Goal: Task Accomplishment & Management: Use online tool/utility

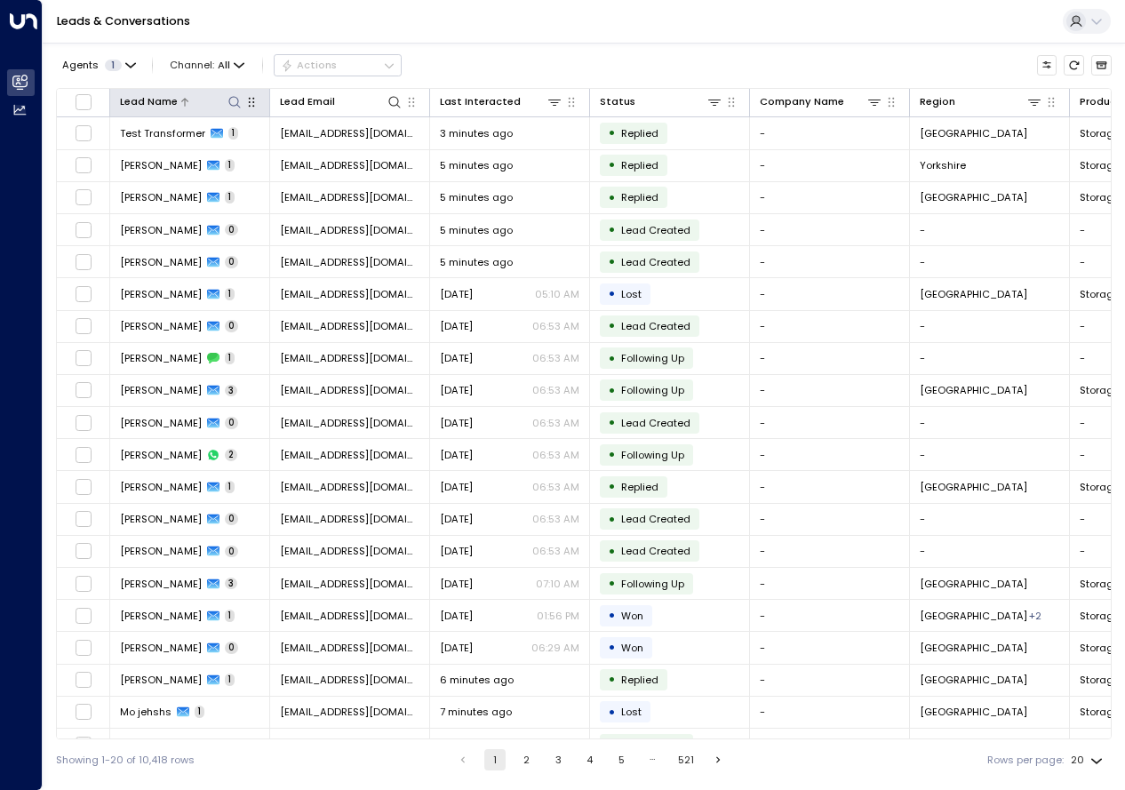
click at [232, 107] on icon at bounding box center [234, 102] width 14 height 14
type input "**********"
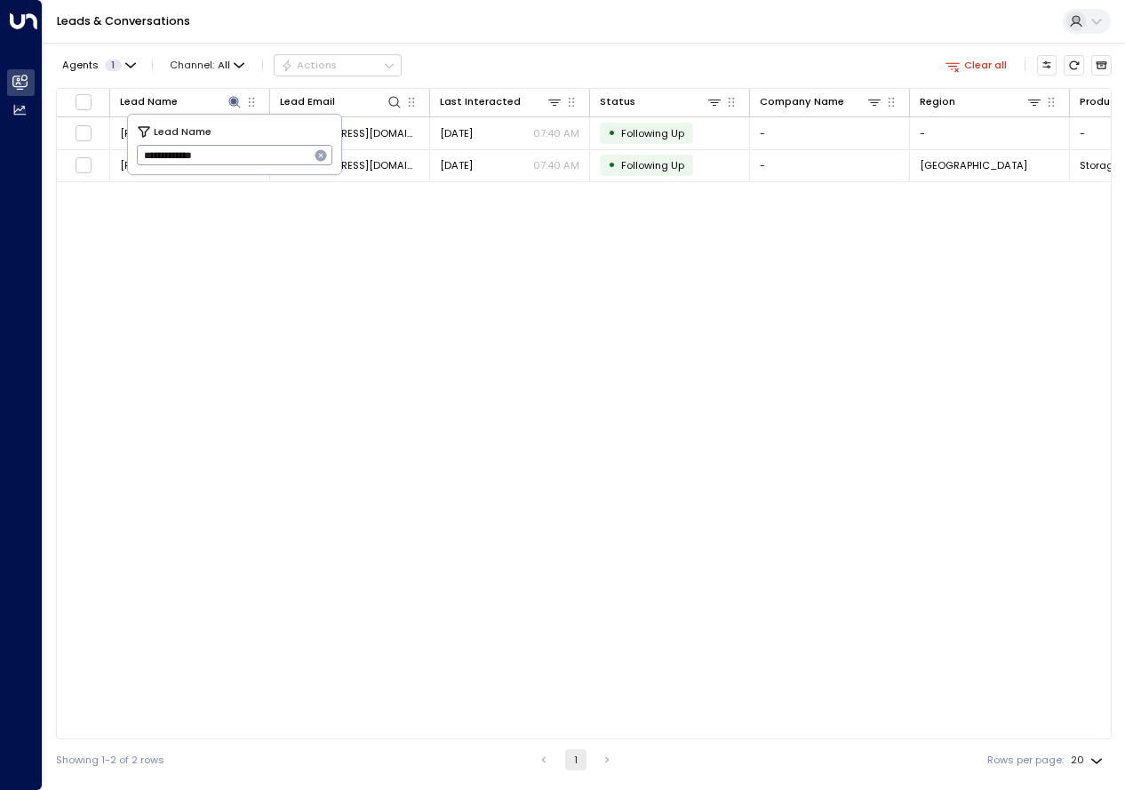
click at [442, 286] on div "Lead Name Lead Email Last Interacted Status Company Name Region Product # of pe…" at bounding box center [583, 413] width 1055 height 651
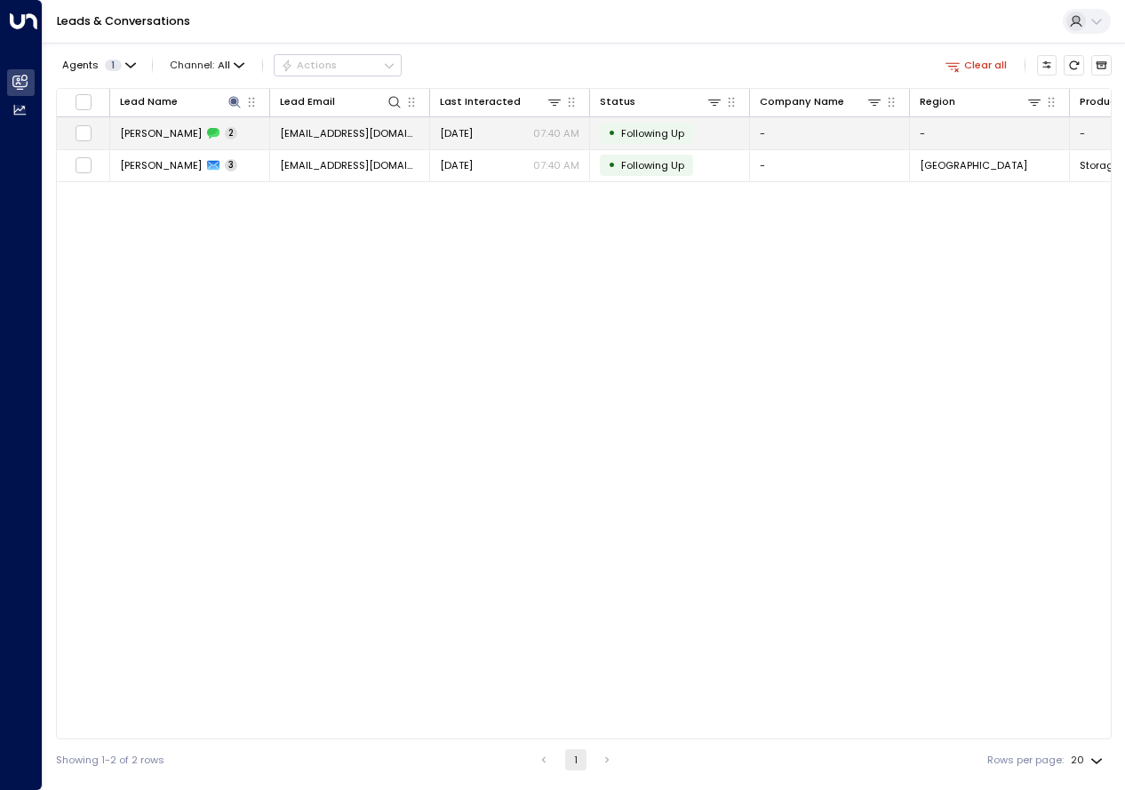
click at [174, 123] on td "[PERSON_NAME] 2" at bounding box center [190, 132] width 160 height 31
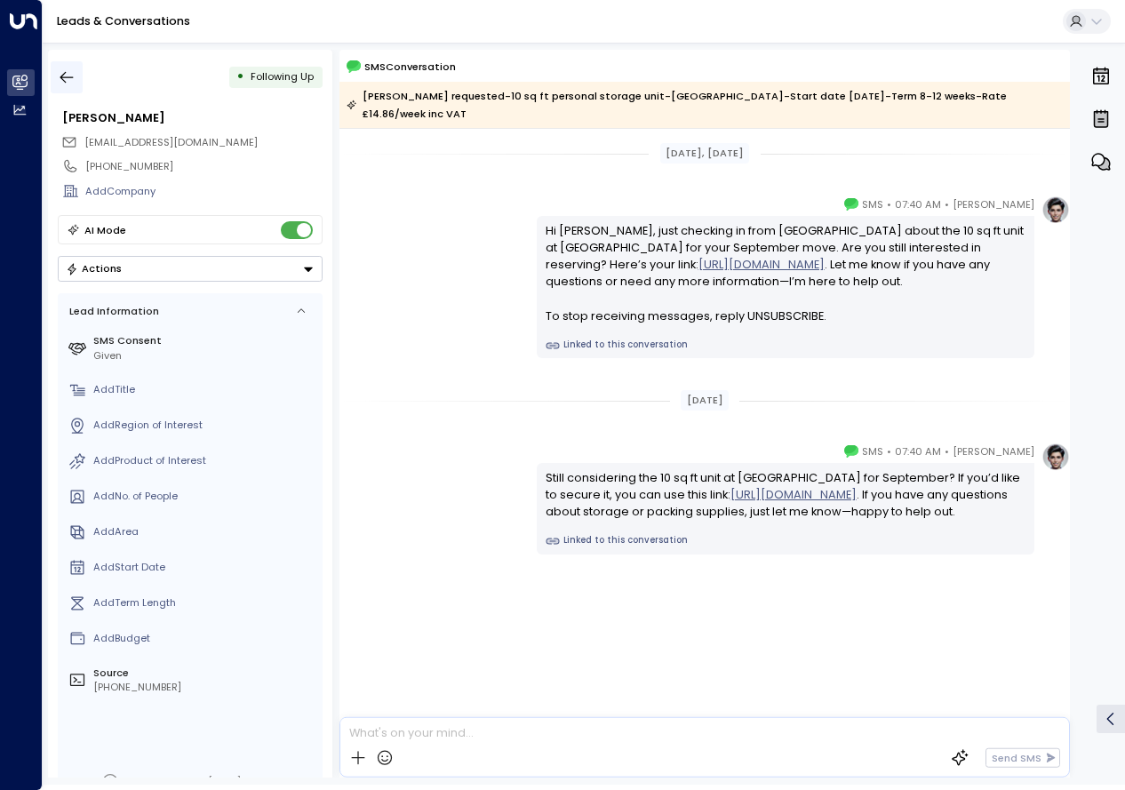
click at [67, 74] on icon "button" at bounding box center [67, 77] width 18 height 18
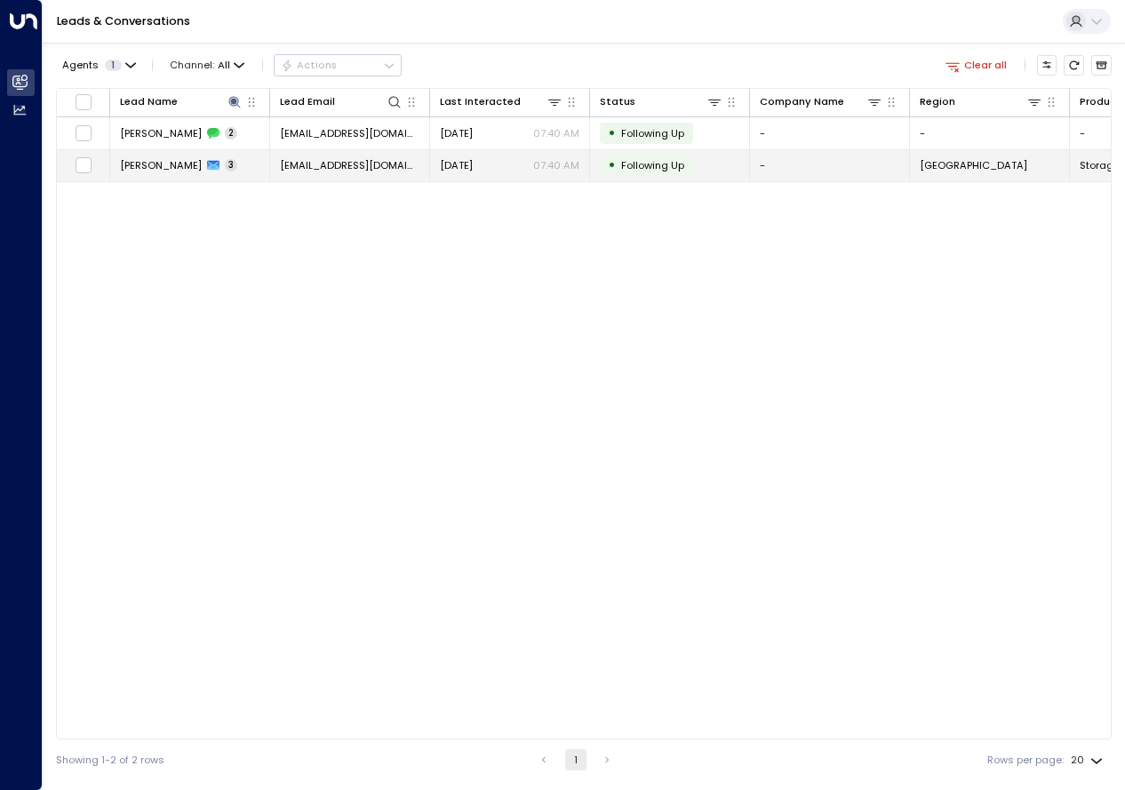
click at [207, 171] on icon at bounding box center [213, 165] width 12 height 12
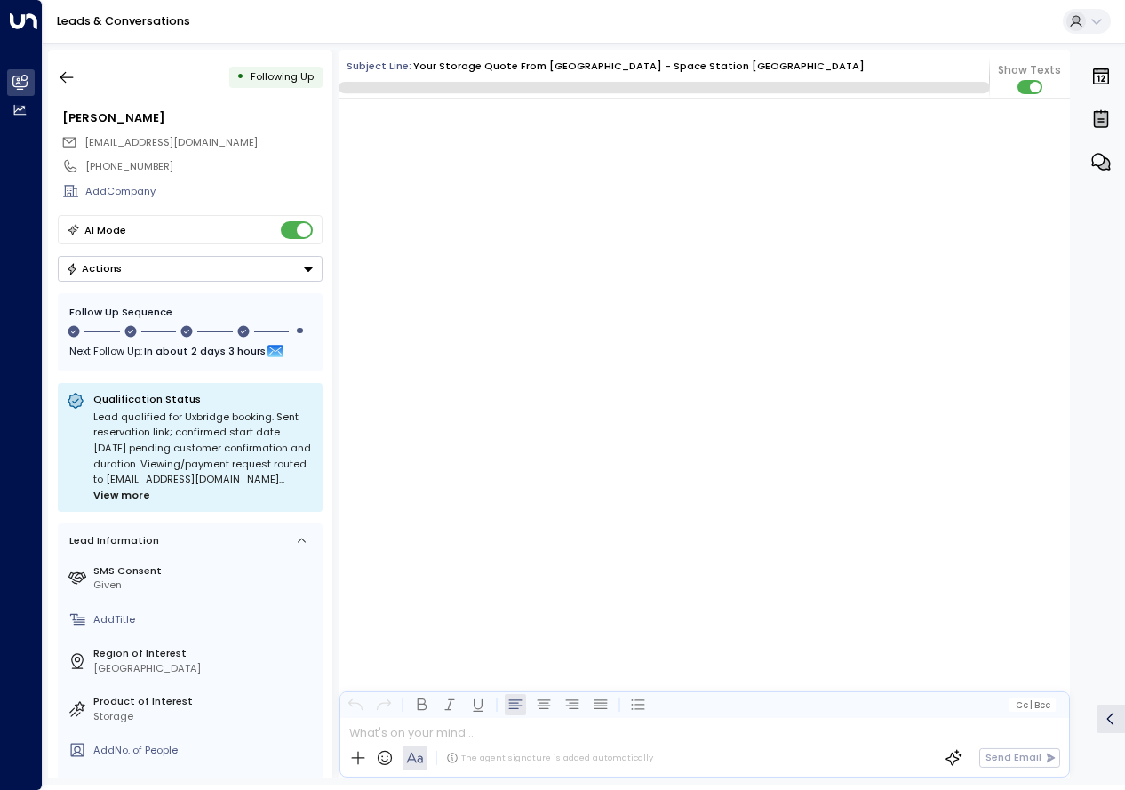
scroll to position [1774, 0]
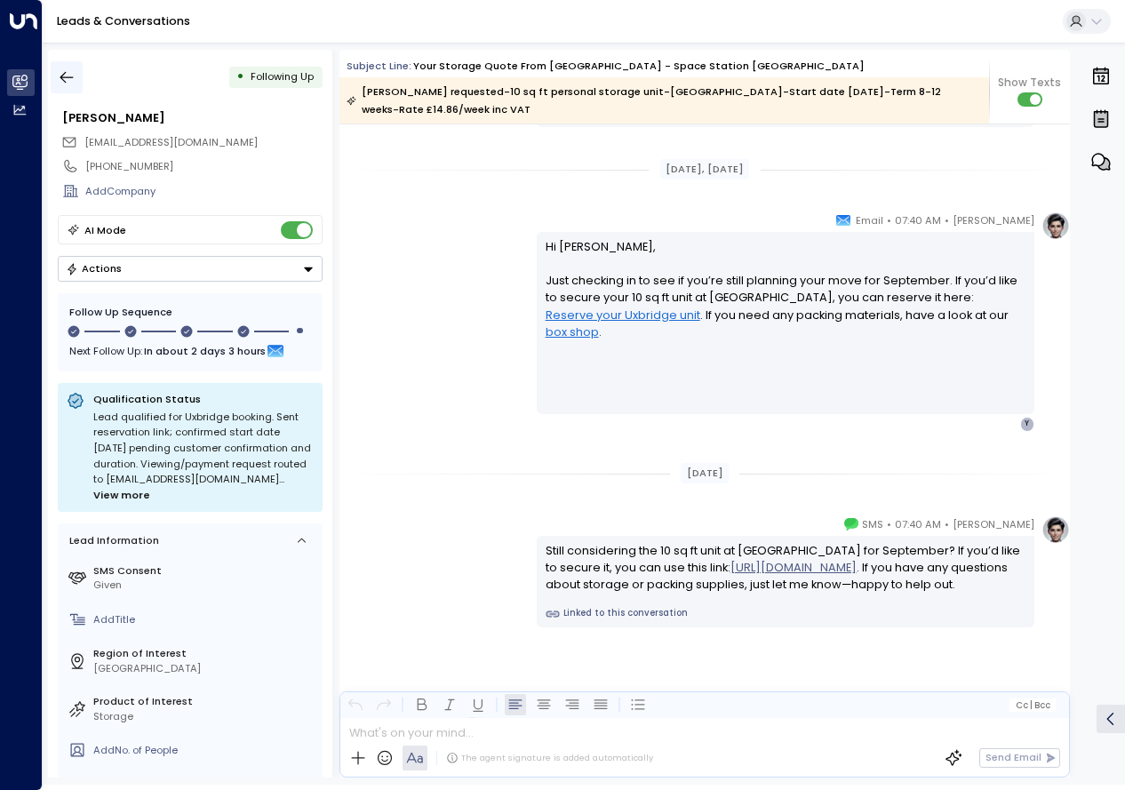
click at [69, 78] on icon "button" at bounding box center [67, 77] width 18 height 18
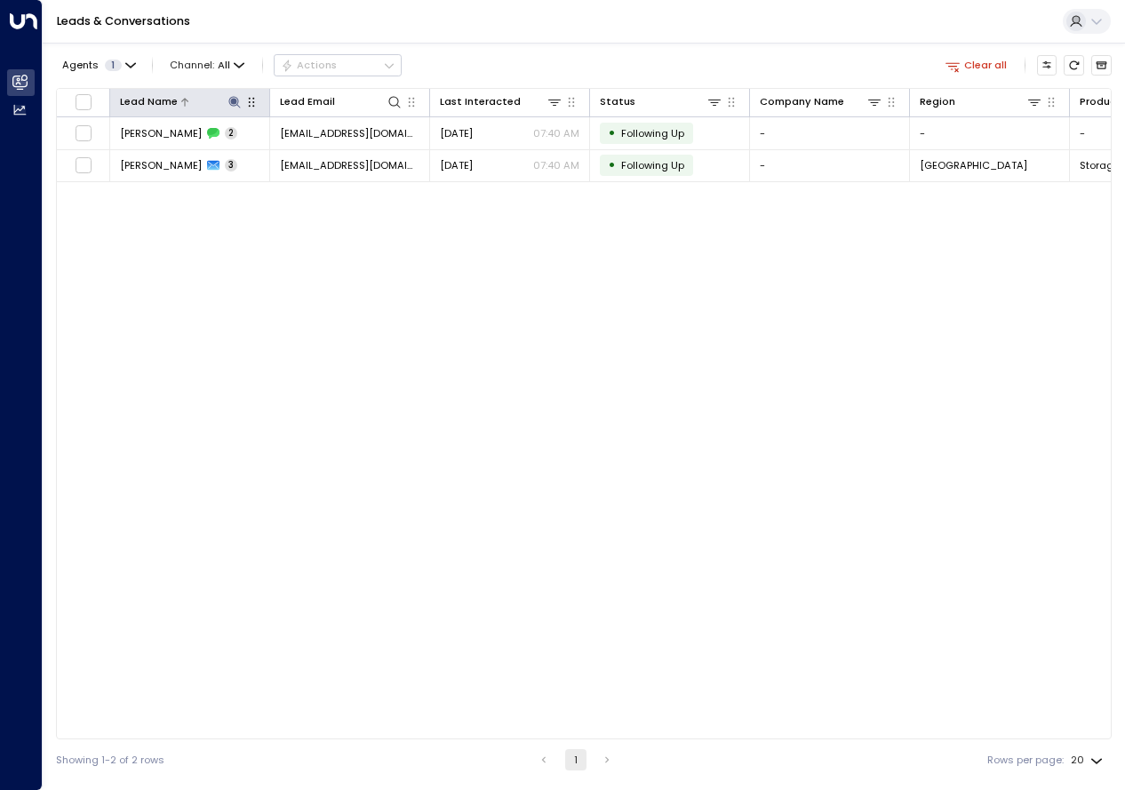
click at [230, 104] on icon at bounding box center [234, 102] width 12 height 12
drag, startPoint x: 233, startPoint y: 153, endPoint x: 144, endPoint y: 162, distance: 89.3
click at [144, 162] on input "**********" at bounding box center [223, 155] width 173 height 29
type input "**********"
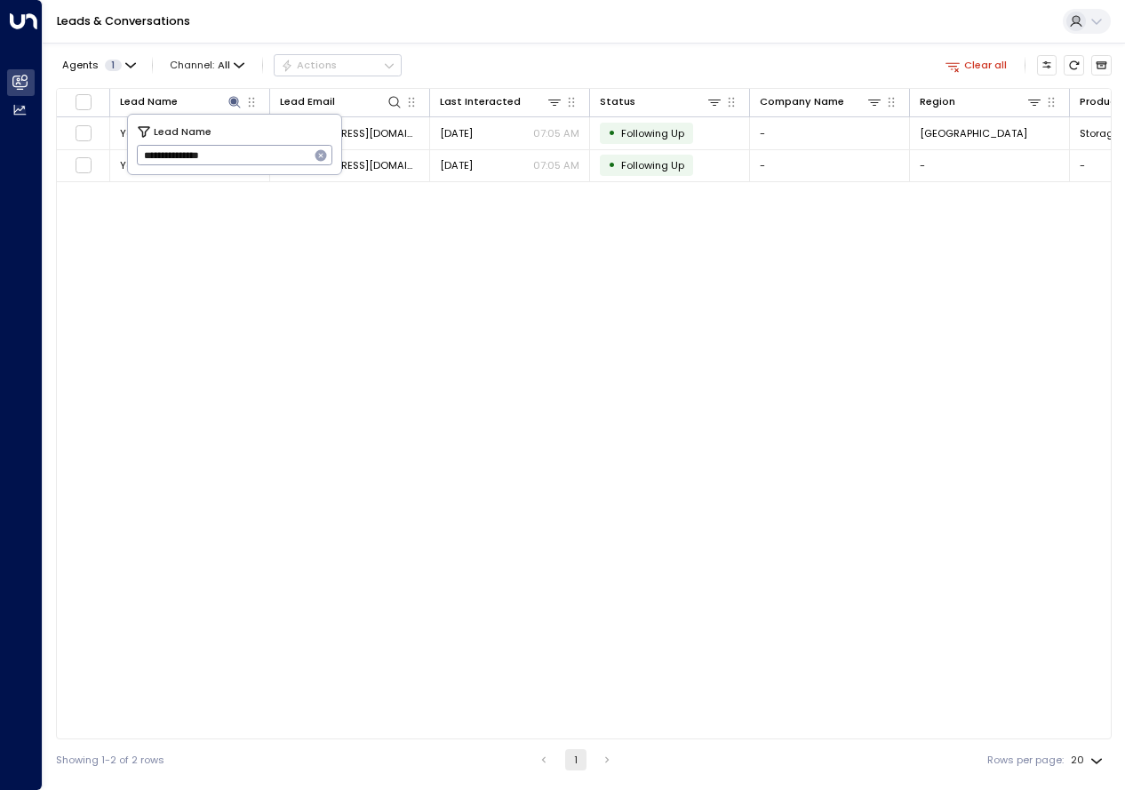
click at [449, 42] on div "Leads & Conversations" at bounding box center [584, 22] width 1082 height 44
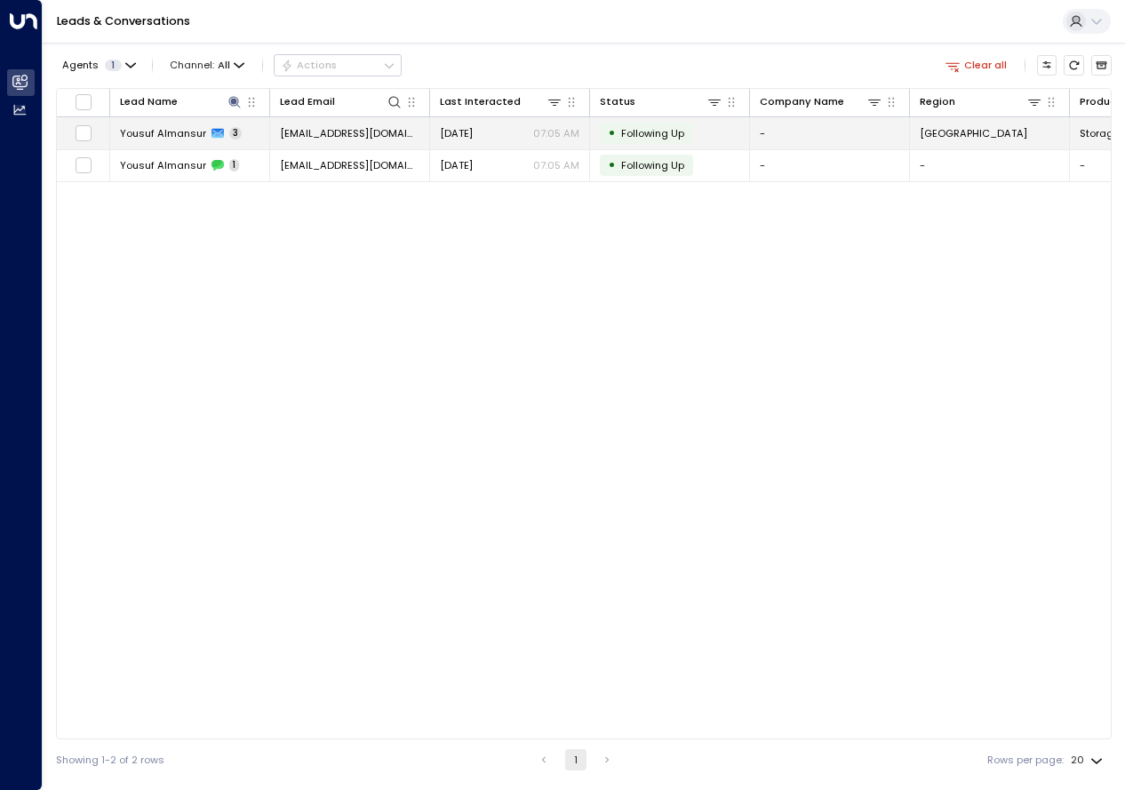
click at [174, 131] on span "Yousuf Almansur" at bounding box center [163, 133] width 86 height 14
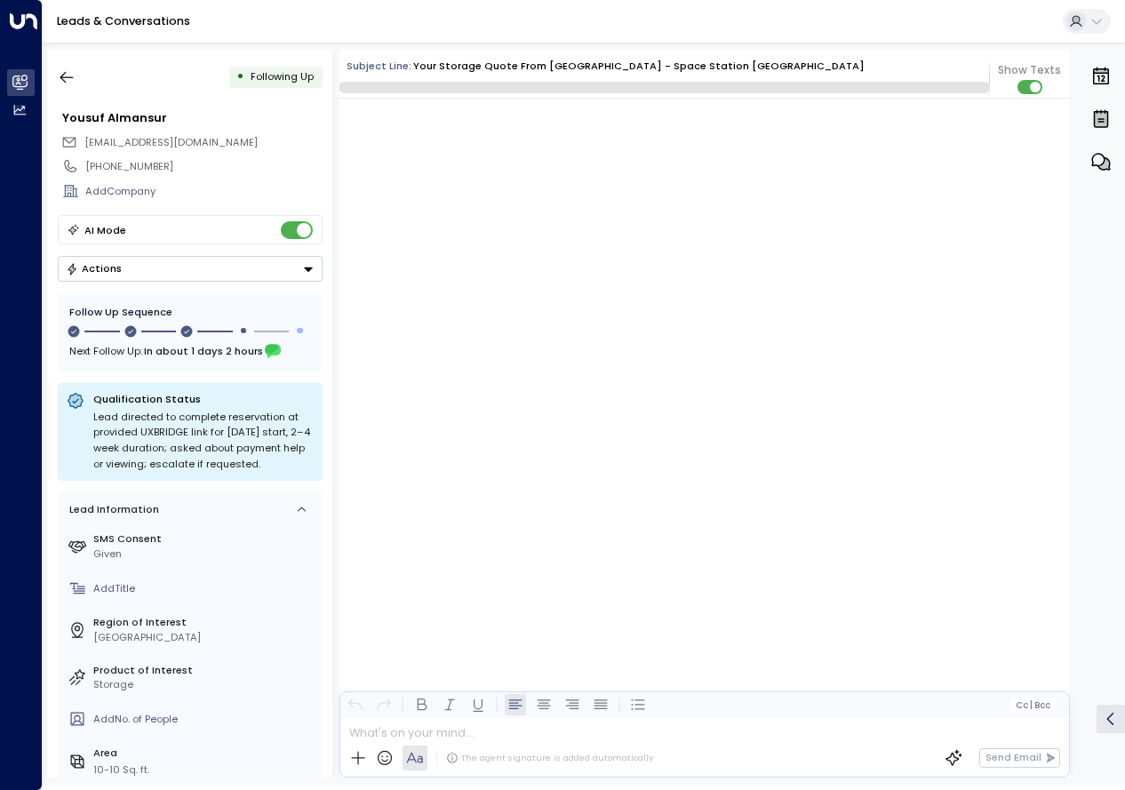
scroll to position [1510, 0]
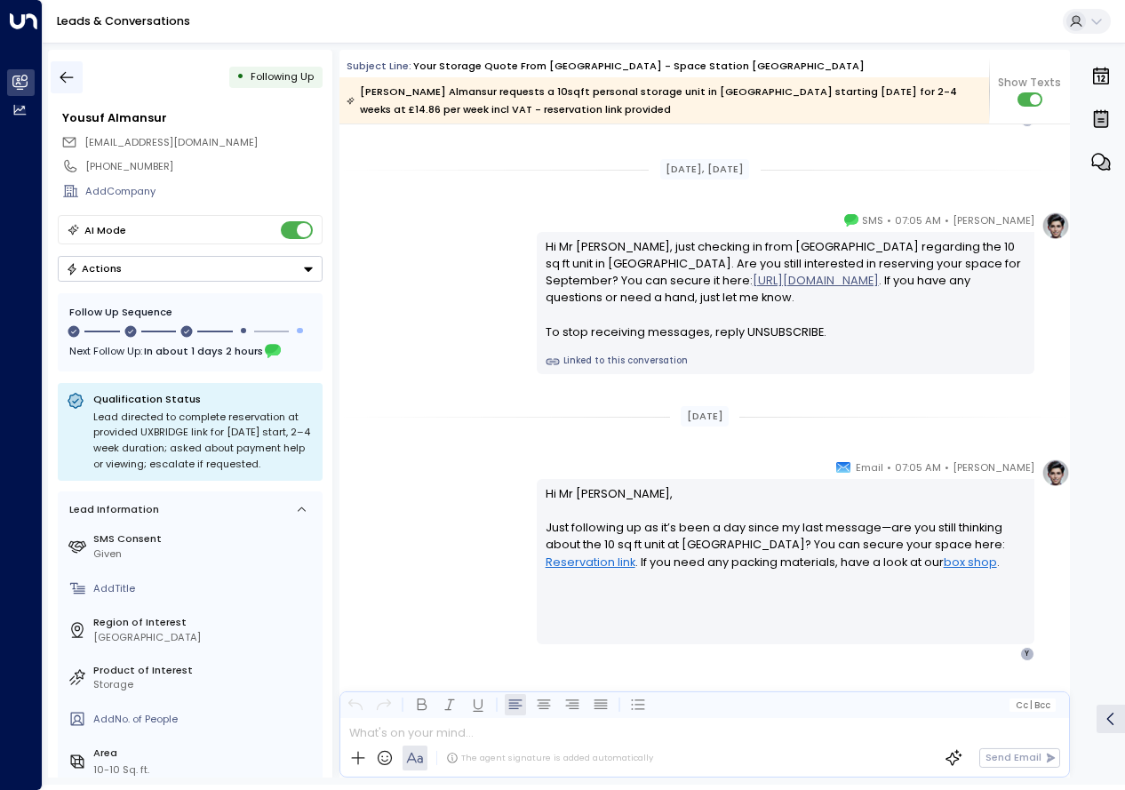
click at [61, 81] on icon "button" at bounding box center [67, 77] width 18 height 18
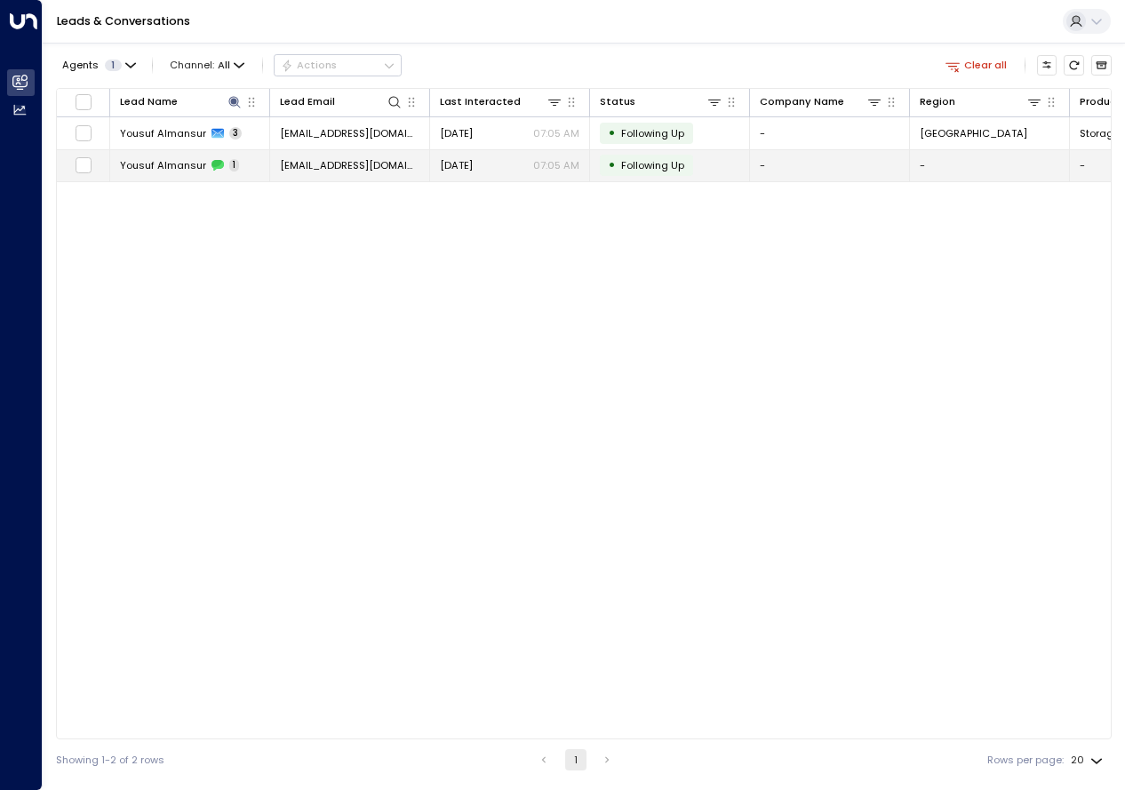
click at [175, 164] on span "Yousuf Almansur" at bounding box center [163, 165] width 86 height 14
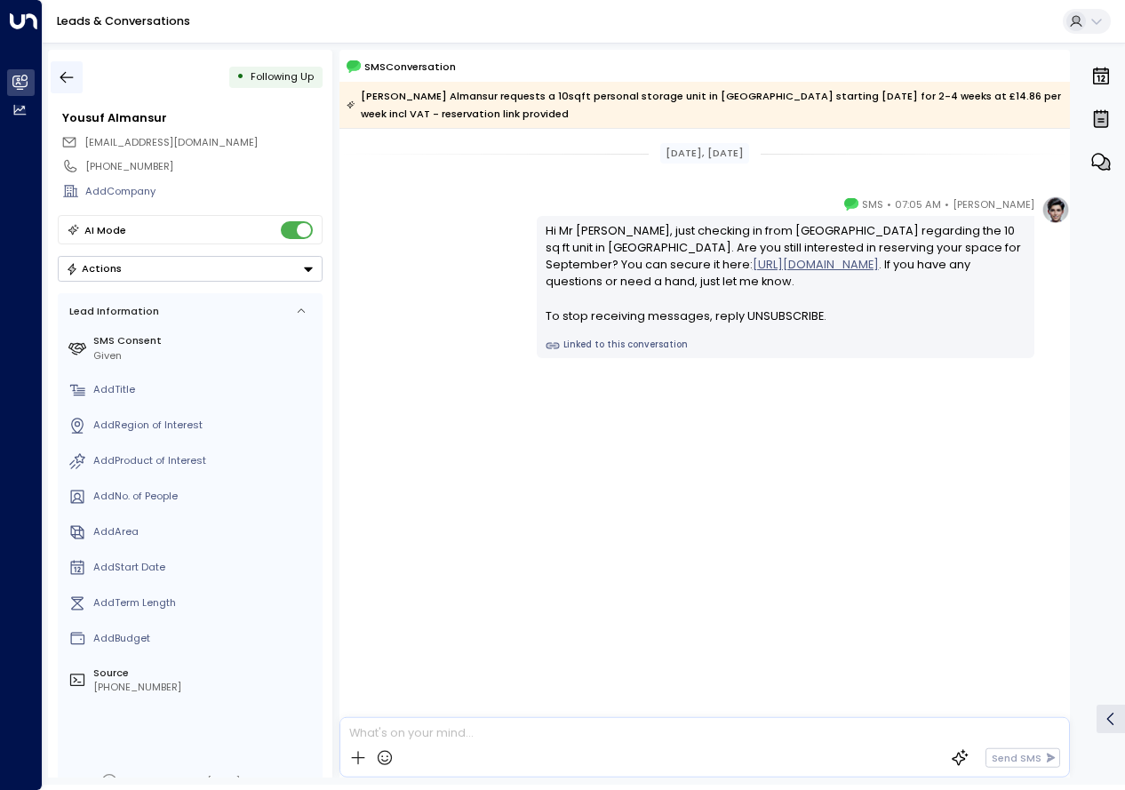
click at [73, 83] on icon "button" at bounding box center [67, 77] width 18 height 18
